Goal: Task Accomplishment & Management: Manage account settings

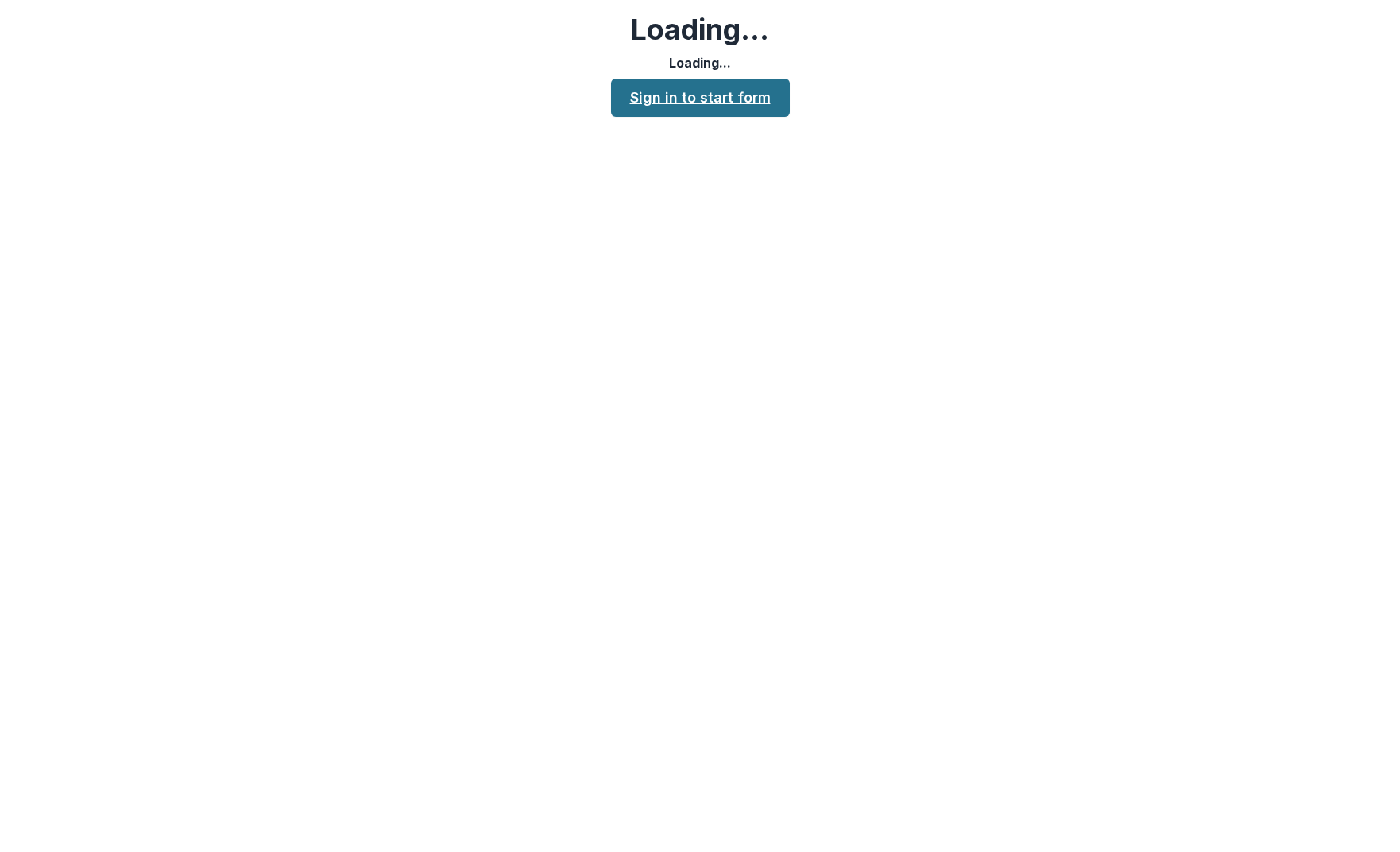
click at [724, 90] on link "Sign in to start form" at bounding box center [700, 97] width 178 height 38
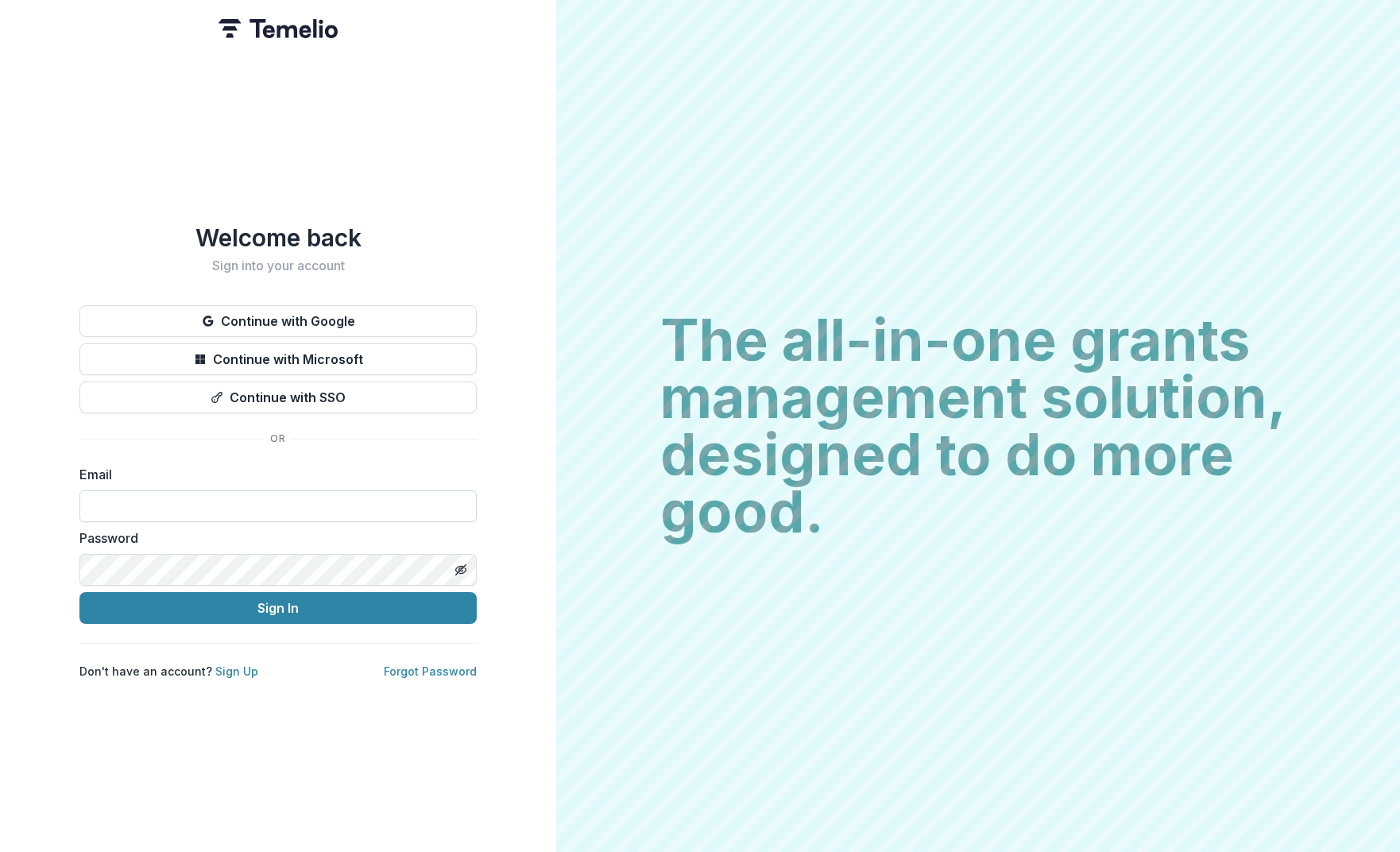
click at [98, 497] on input at bounding box center [278, 506] width 397 height 32
type input "**********"
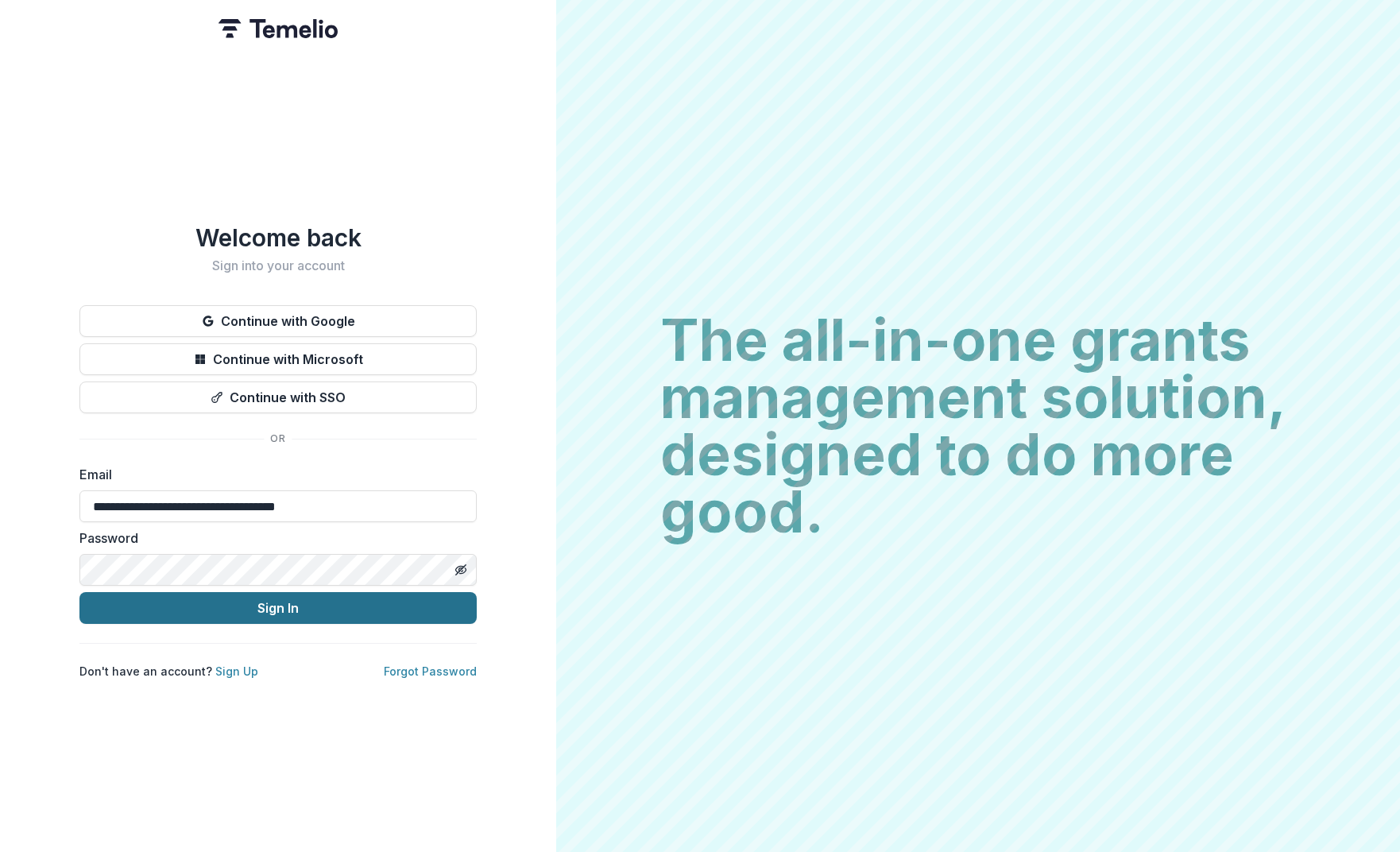
click at [216, 602] on button "Sign In" at bounding box center [278, 608] width 397 height 32
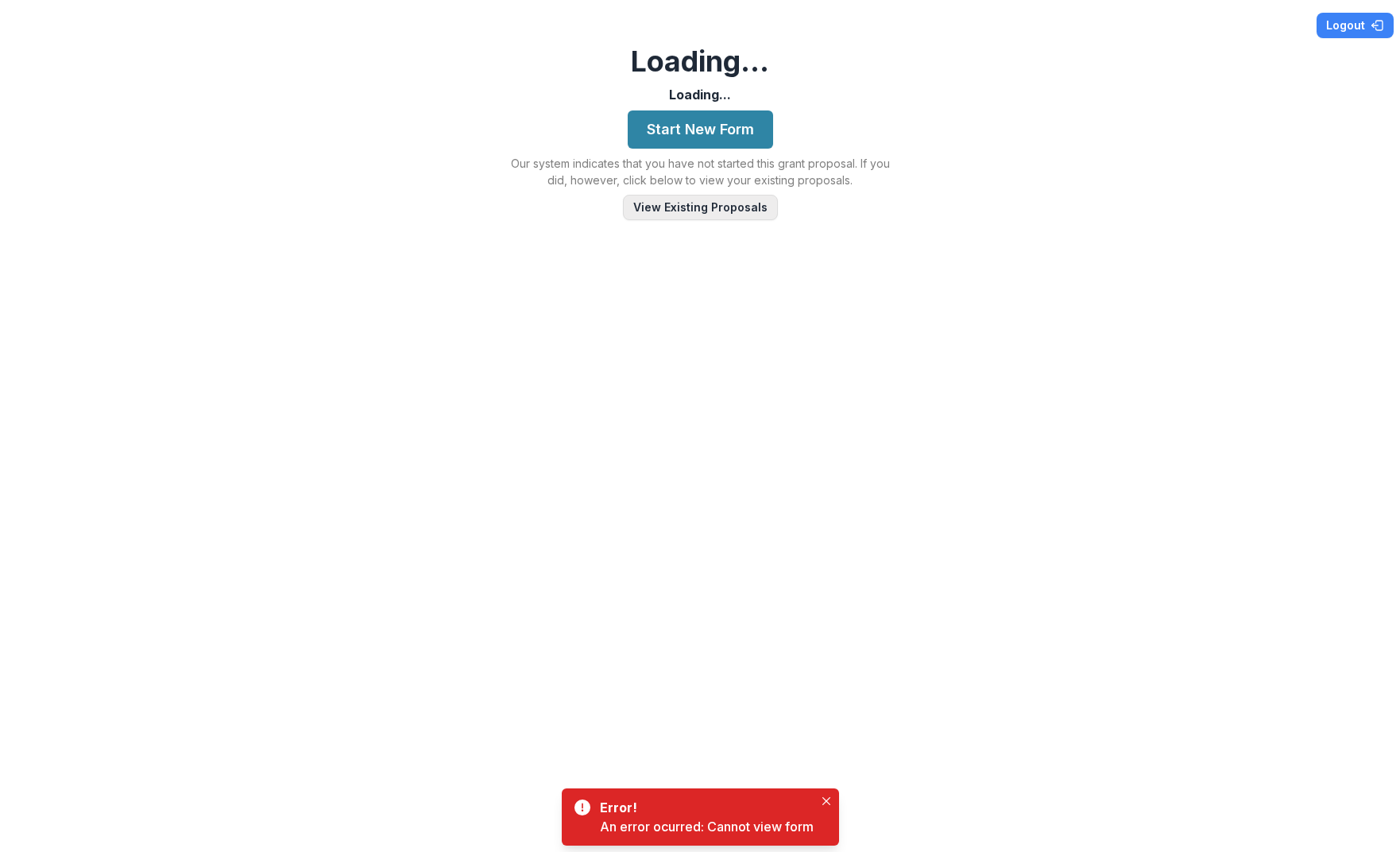
click at [679, 216] on button "View Existing Proposals" at bounding box center [700, 207] width 155 height 25
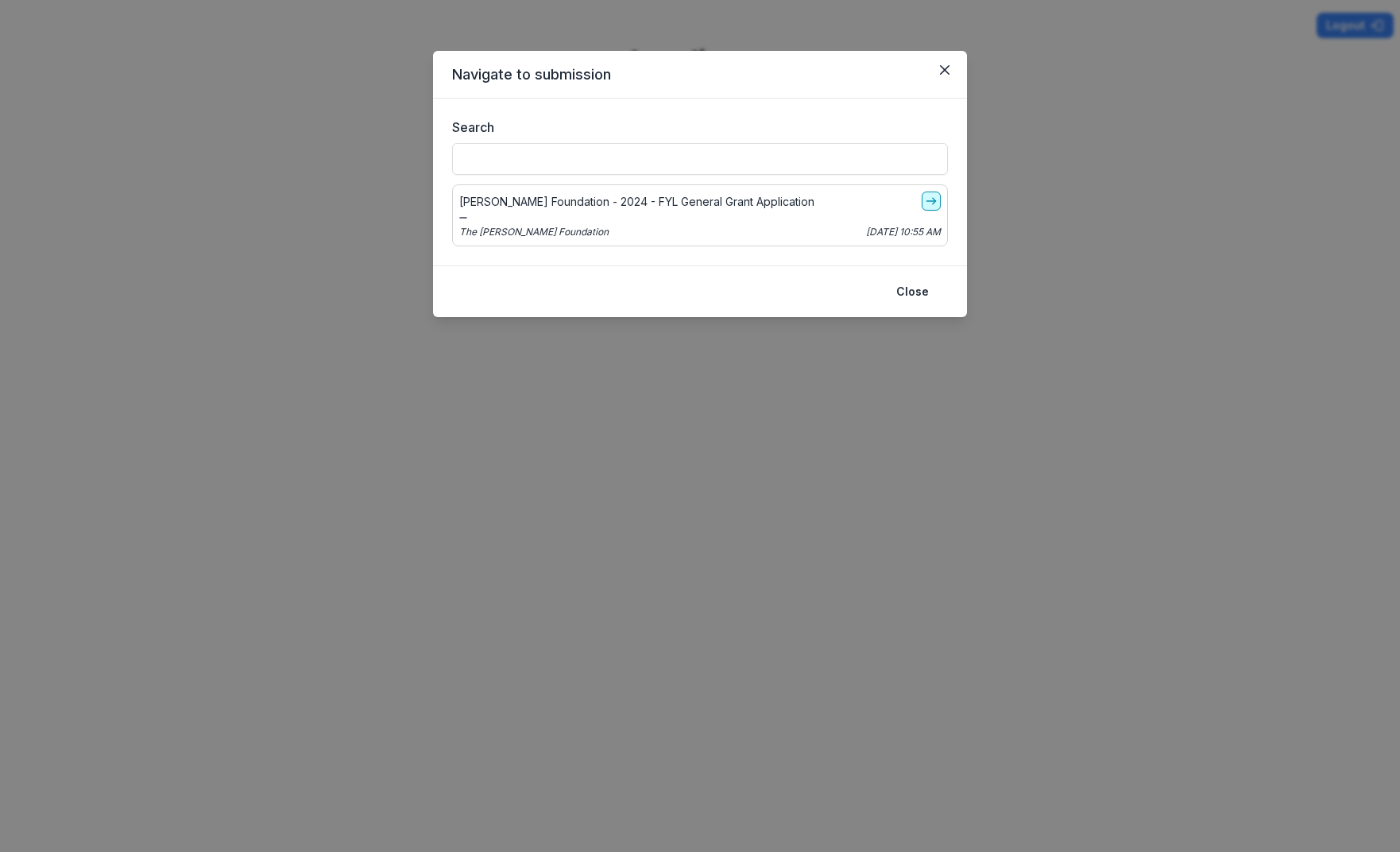
click at [930, 198] on icon "go-to" at bounding box center [930, 200] width 13 height 13
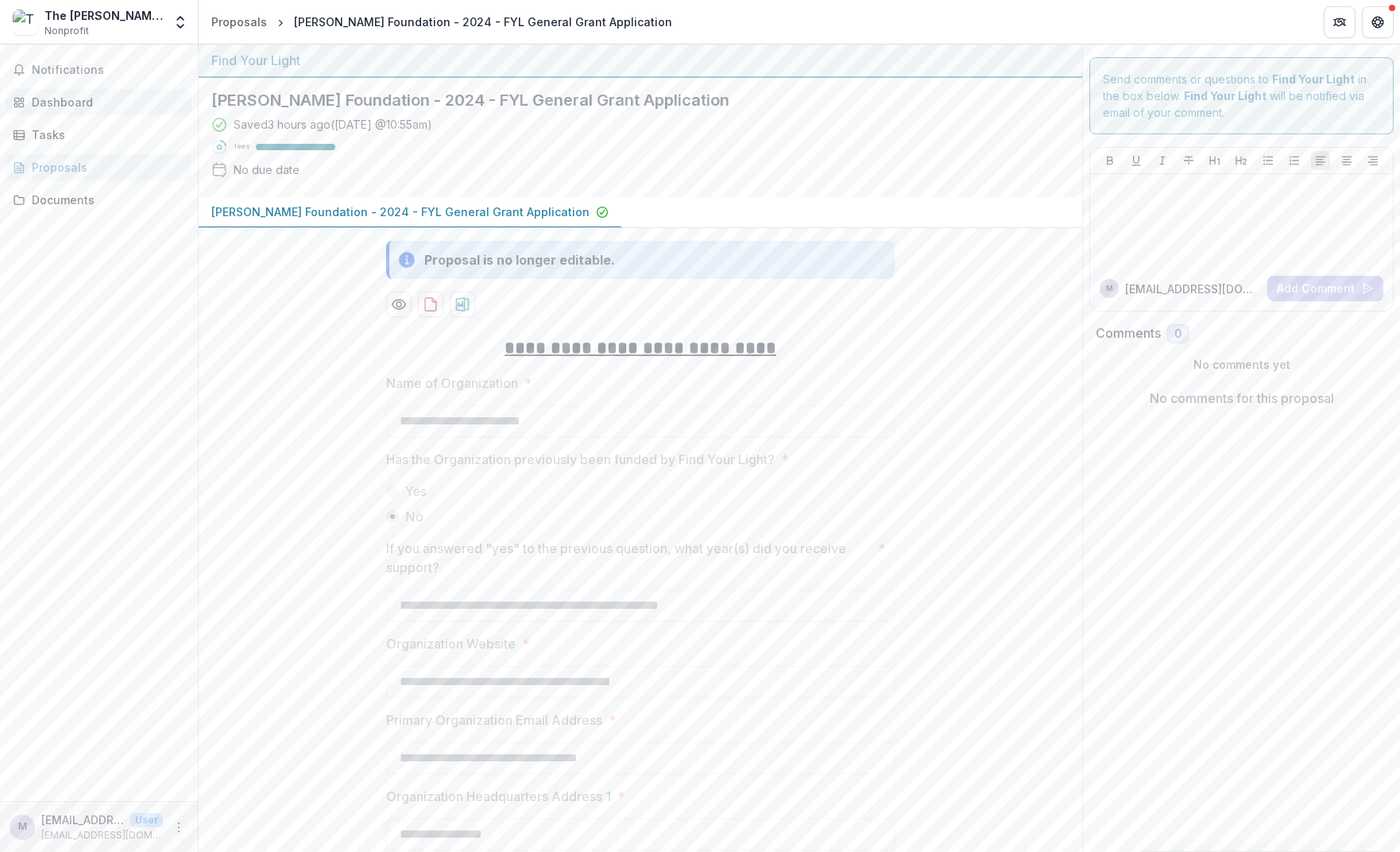
click at [92, 112] on link "Dashboard" at bounding box center [99, 102] width 185 height 26
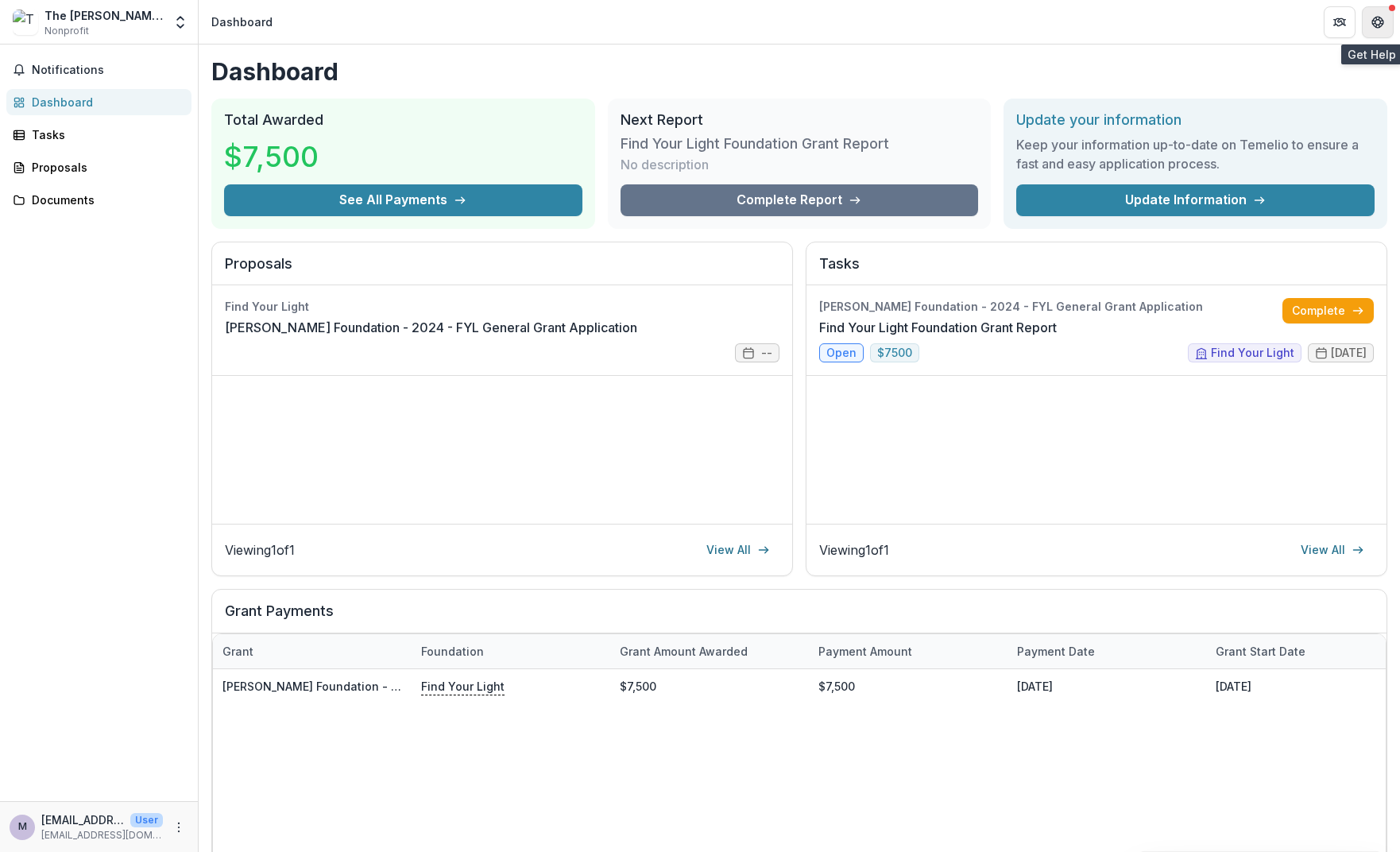
click at [1369, 28] on button "Get Help" at bounding box center [1377, 23] width 32 height 32
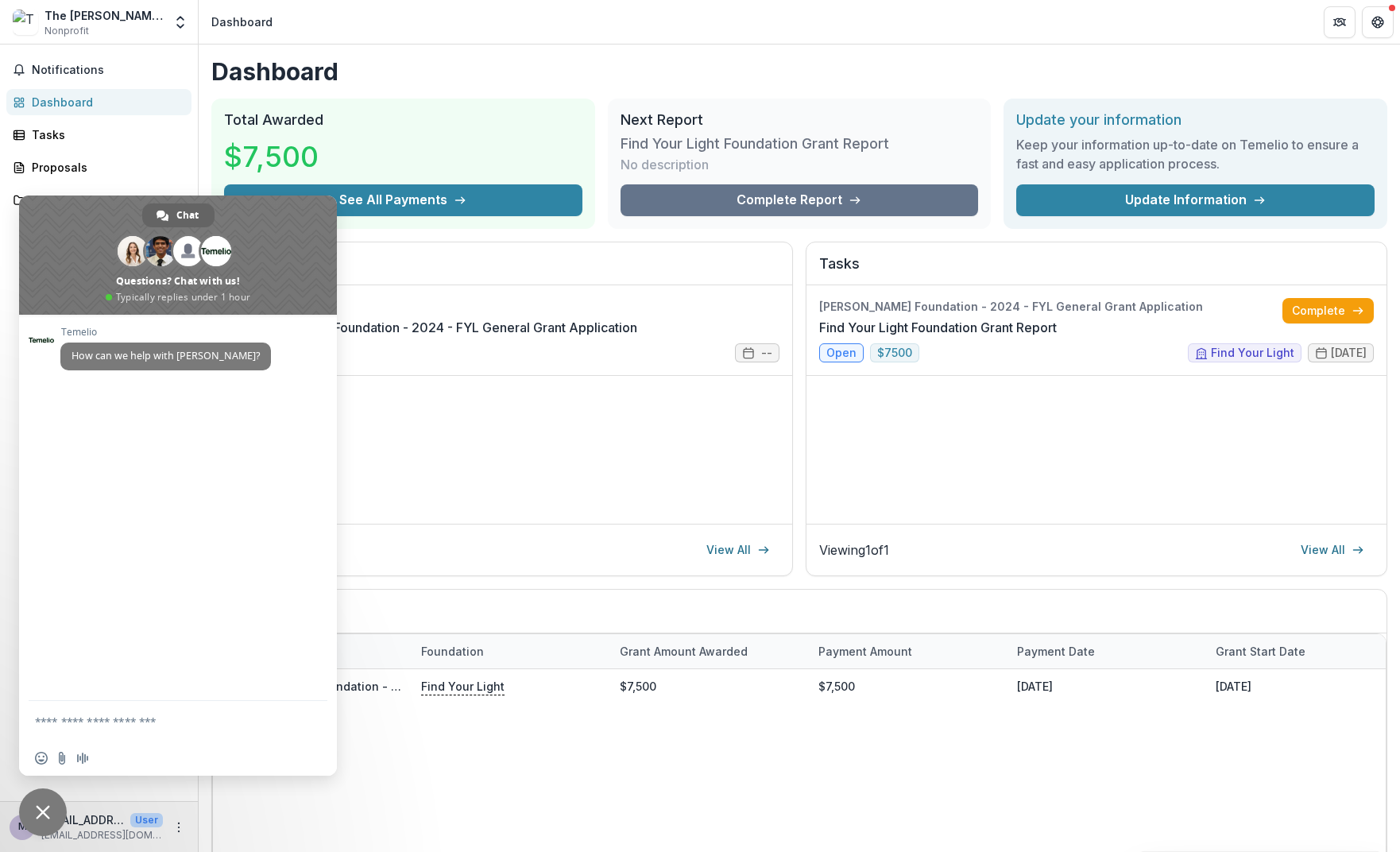
click at [51, 802] on span "Close chat" at bounding box center [43, 812] width 48 height 48
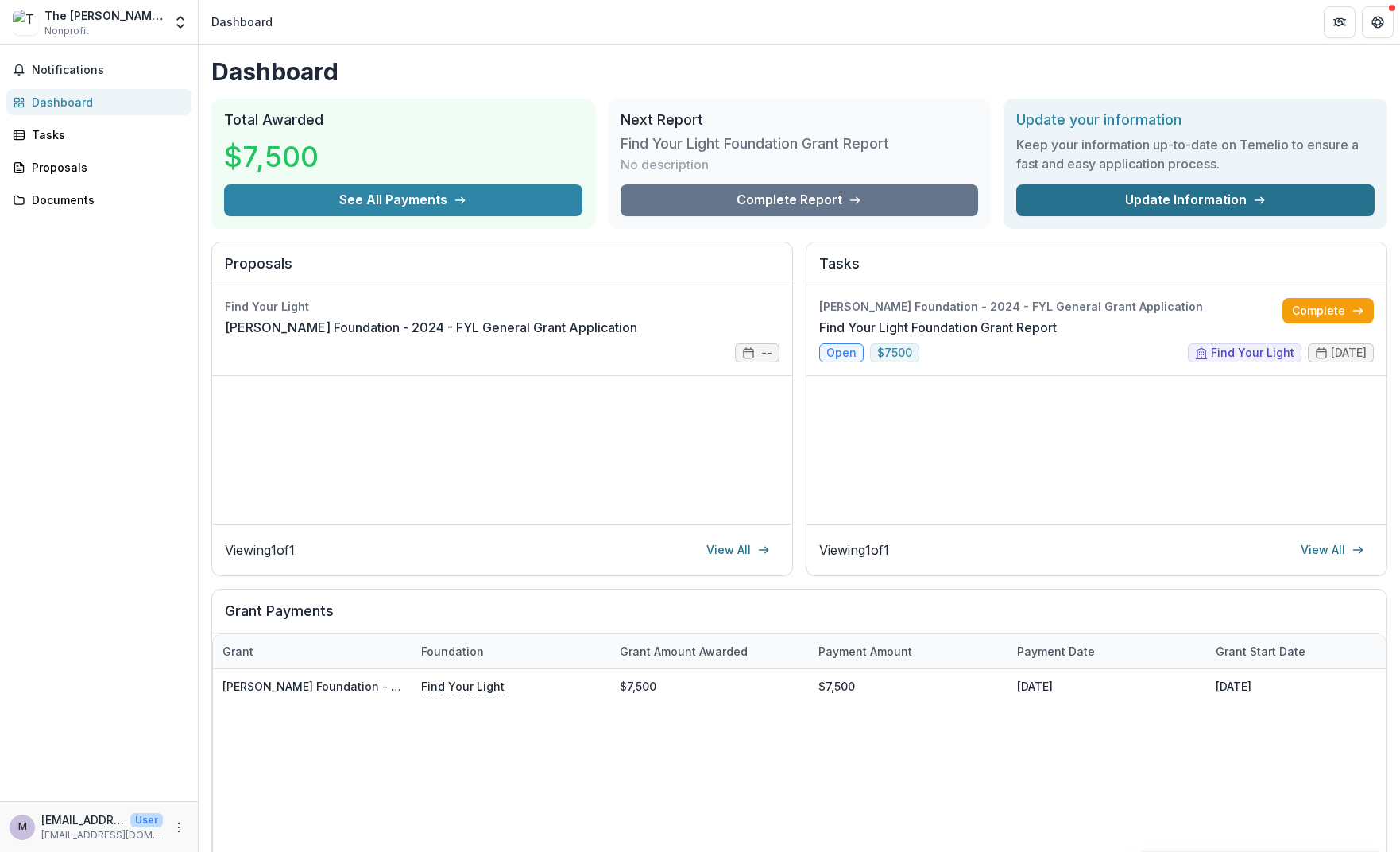
click at [1197, 207] on link "Update Information" at bounding box center [1195, 200] width 359 height 32
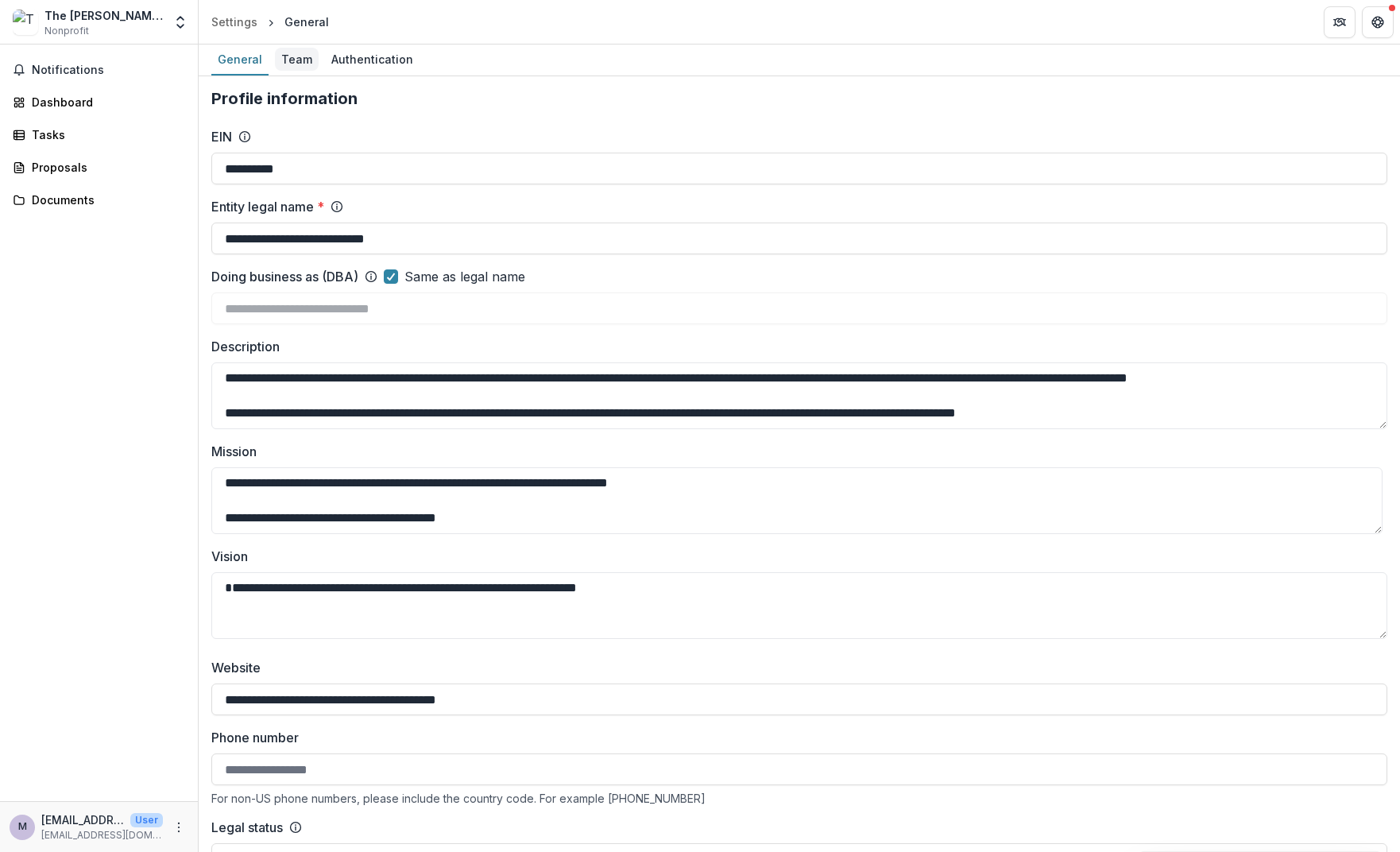
click at [289, 56] on div "Team" at bounding box center [296, 59] width 44 height 23
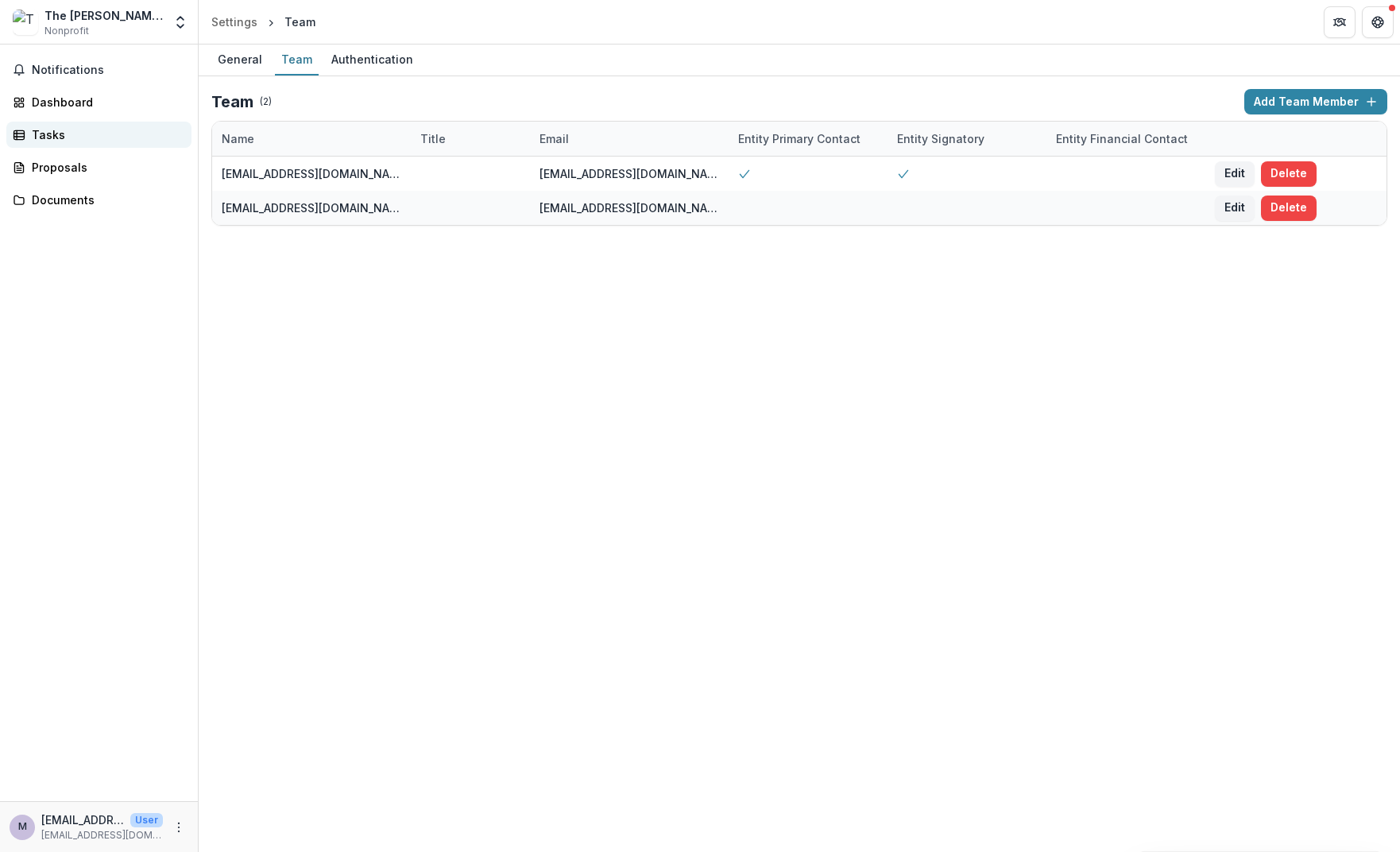
click at [39, 138] on div "Tasks" at bounding box center [105, 135] width 147 height 17
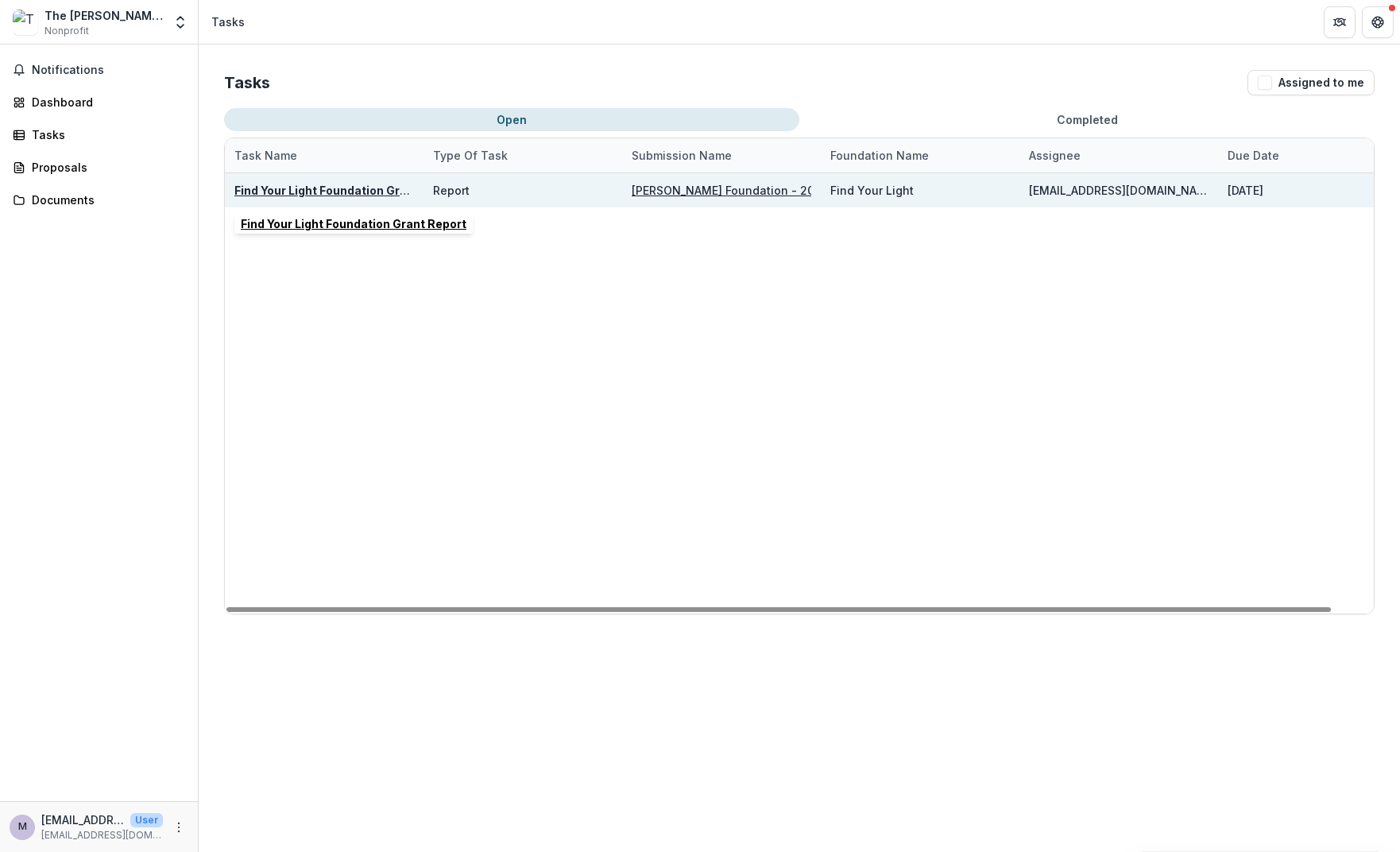
click at [260, 191] on u "Find Your Light Foundation Grant Report" at bounding box center [347, 190] width 226 height 13
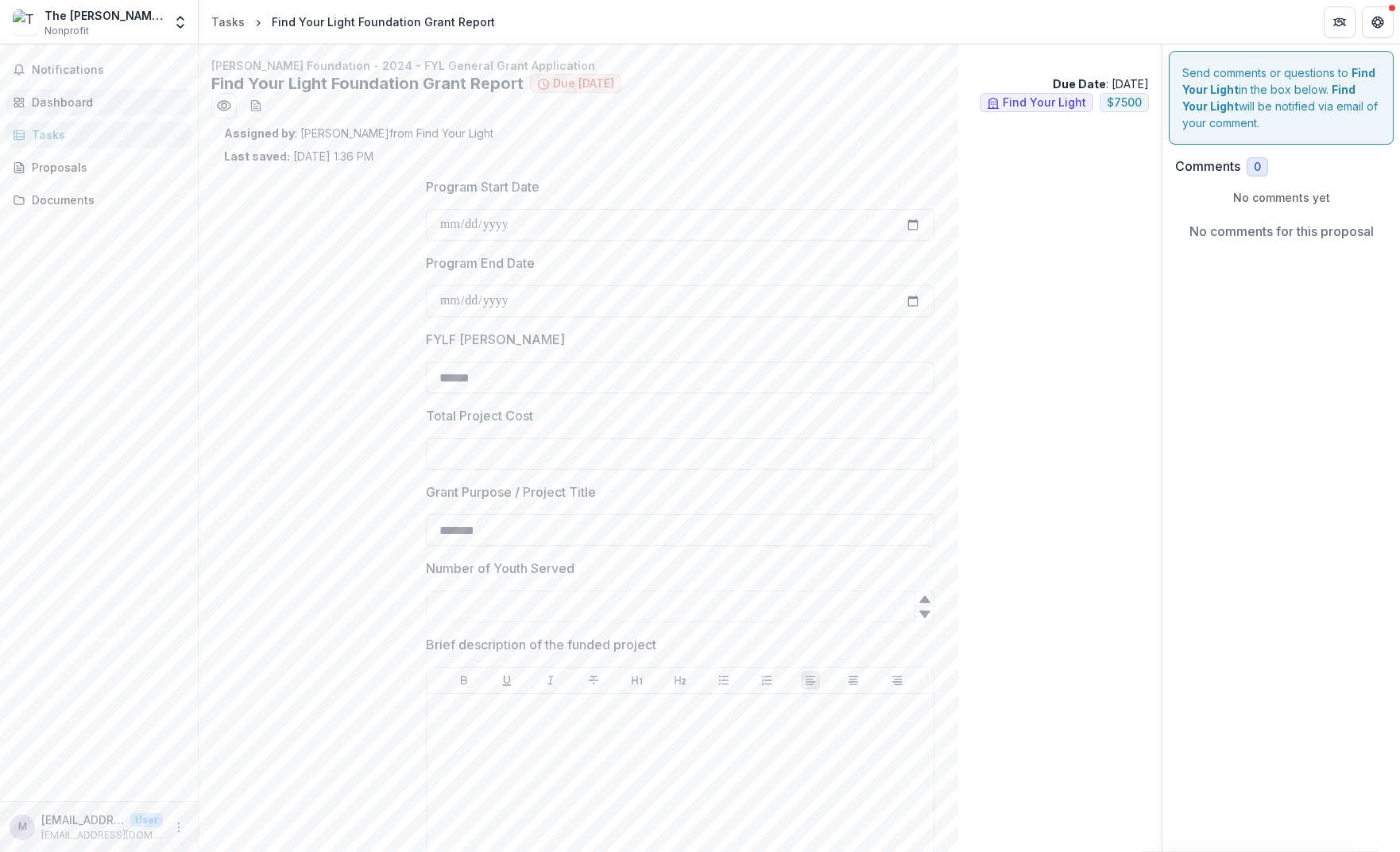
click at [109, 103] on div "Dashboard" at bounding box center [105, 102] width 147 height 17
